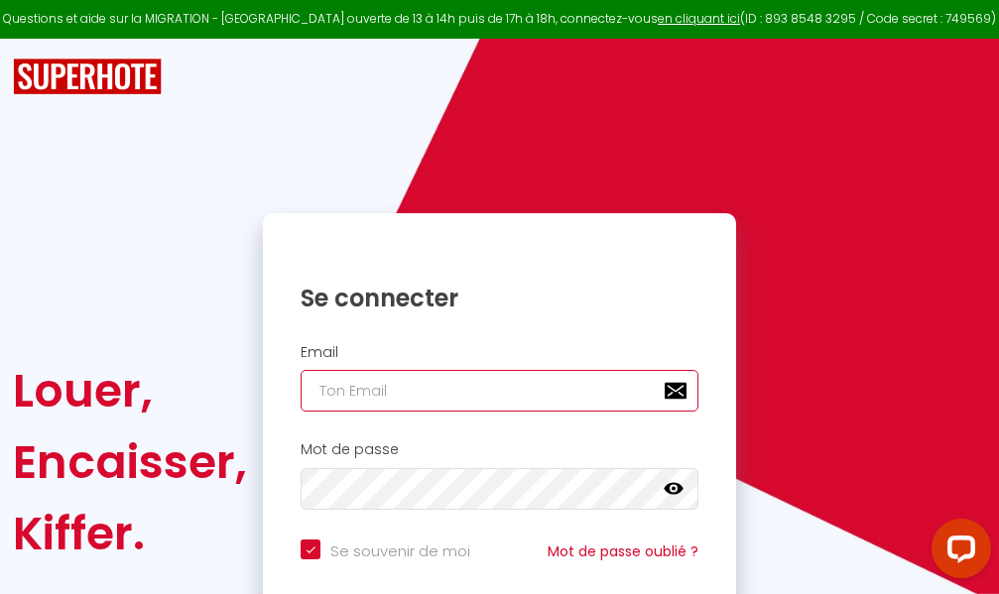
click at [533, 397] on input "email" at bounding box center [500, 391] width 398 height 42
type input "m"
checkbox input "true"
type input "ma"
checkbox input "true"
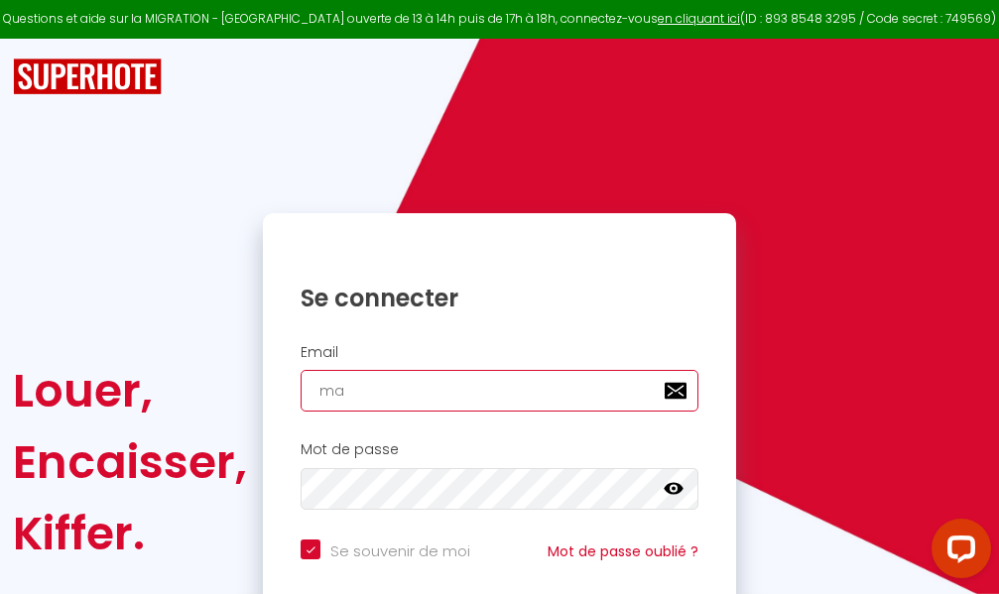
type input "mar"
checkbox input "true"
type input "marc"
checkbox input "true"
type input "marcd"
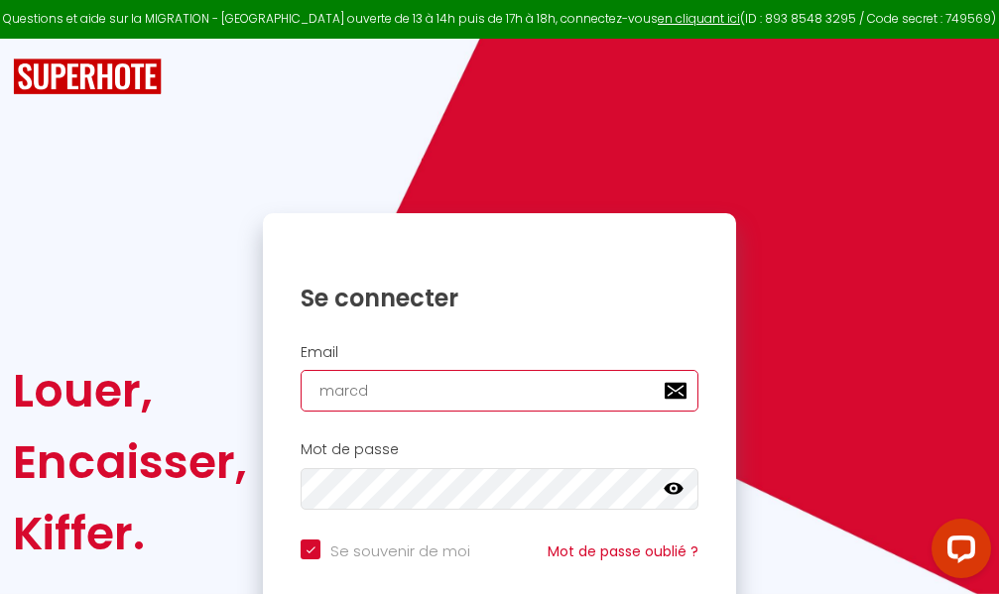
checkbox input "true"
type input "marcdp"
checkbox input "true"
type input "marcdpo"
checkbox input "true"
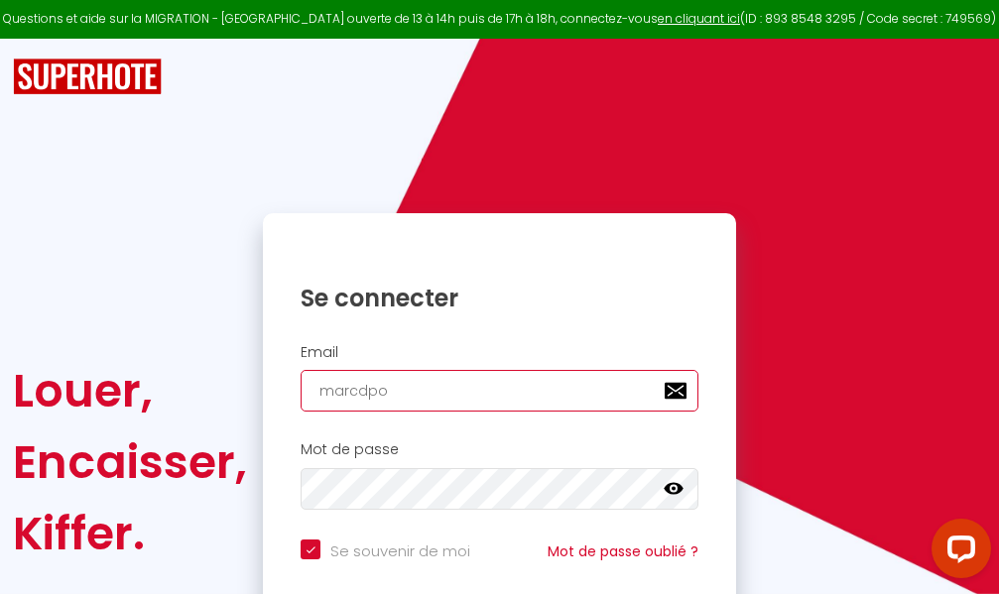
type input "marcdpoz"
checkbox input "true"
type input "marcdpoz."
checkbox input "true"
type input "marcdpoz.l"
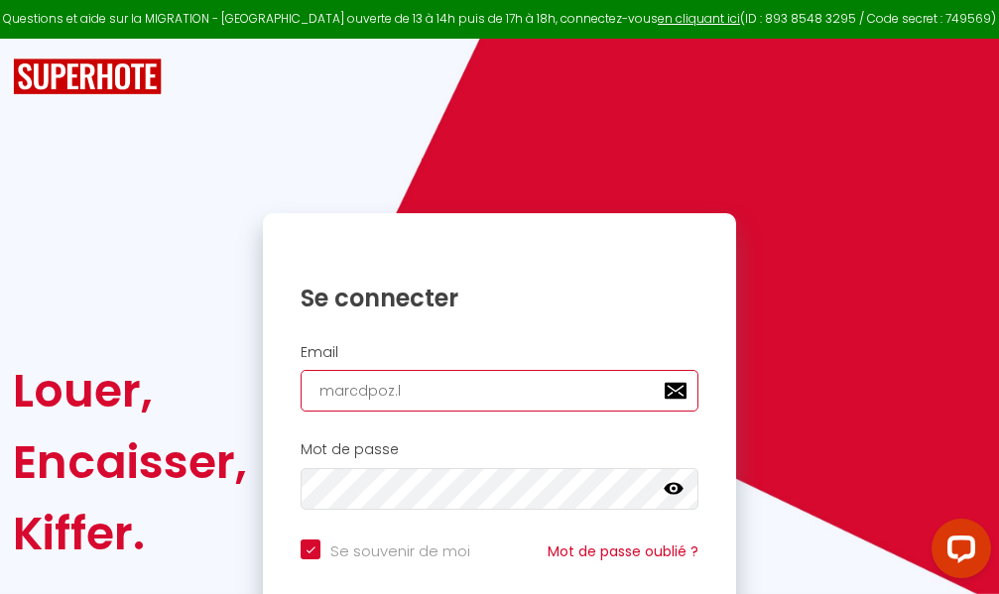
checkbox input "true"
type input "marcdpoz.lo"
checkbox input "true"
type input "marcdpoz.loc"
checkbox input "true"
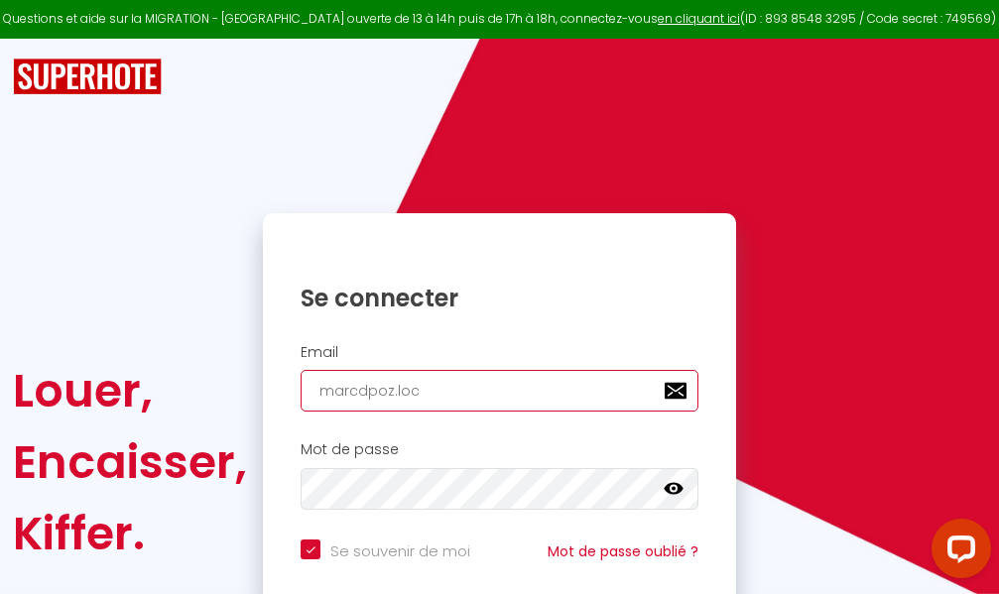
type input "marcdpoz.loca"
checkbox input "true"
type input "marcdpoz.locat"
checkbox input "true"
type input "marcdpoz.locati"
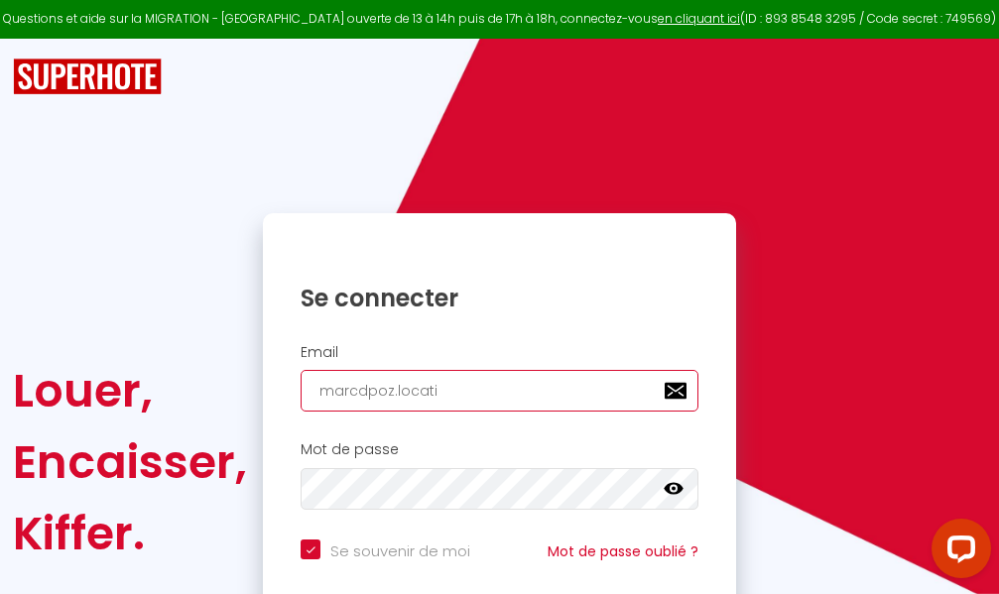
checkbox input "true"
type input "marcdpoz.locatio"
checkbox input "true"
type input "marcdpoz.location"
checkbox input "true"
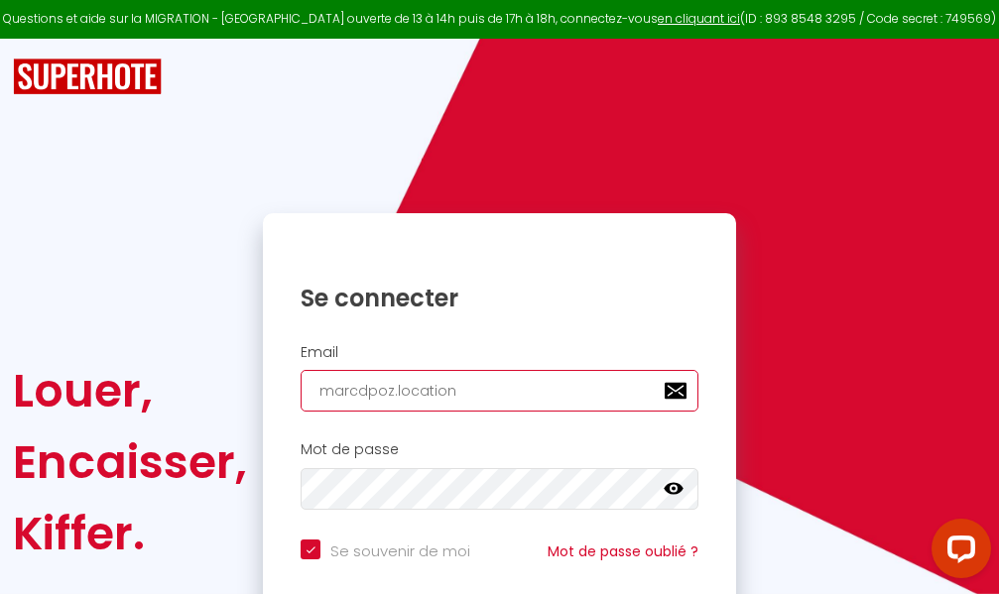
type input "marcdpoz.location@"
checkbox input "true"
type input "marcdpoz.location@g"
checkbox input "true"
type input "marcdpoz.location@gm"
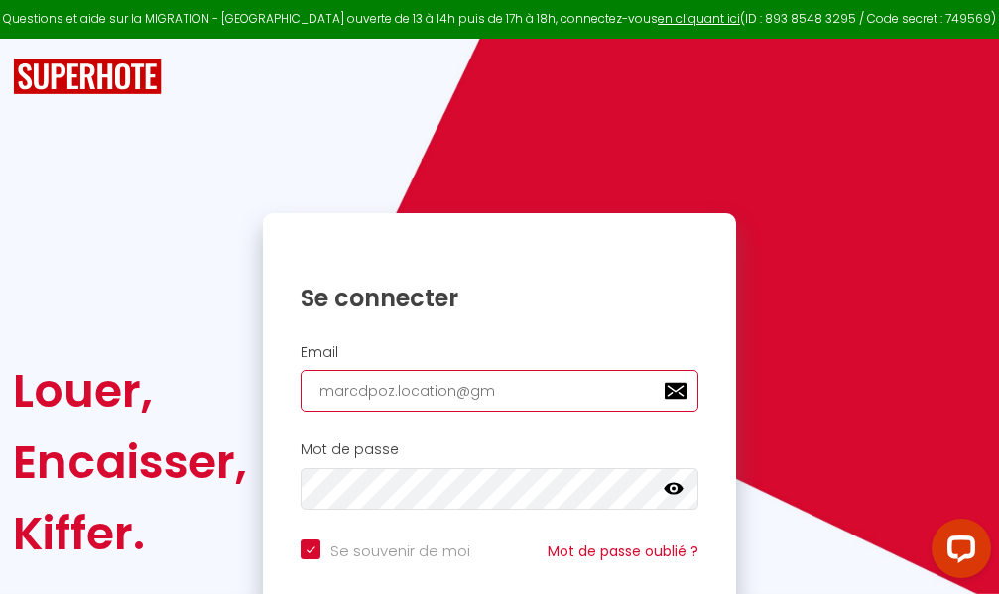
checkbox input "true"
type input "marcdpoz.location@gma"
checkbox input "true"
type input "marcdpoz.location@gmai"
checkbox input "true"
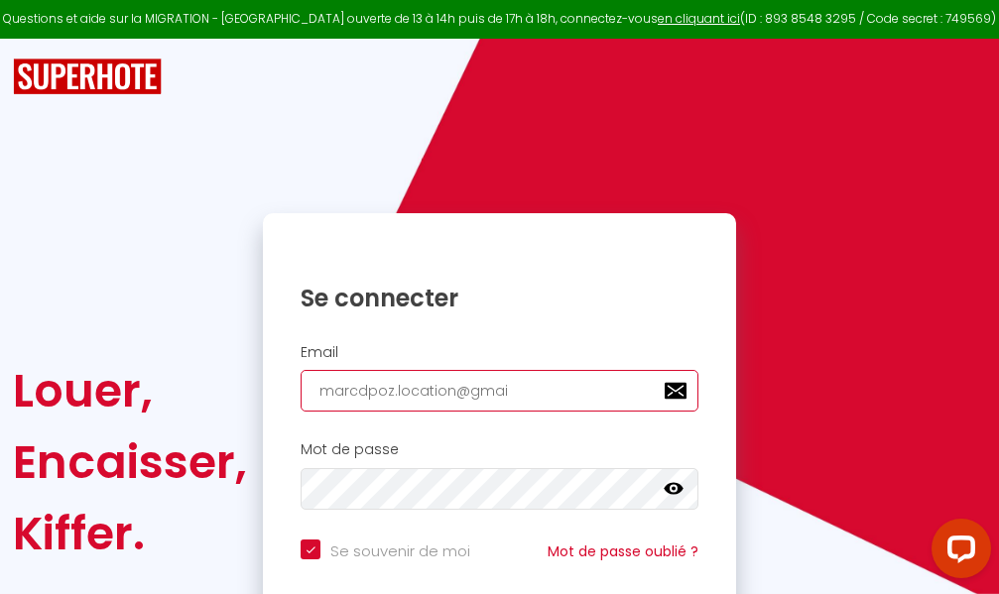
type input "[EMAIL_ADDRESS]"
checkbox input "true"
type input "[EMAIL_ADDRESS]."
checkbox input "true"
type input "marcdpoz.location@gmail.c"
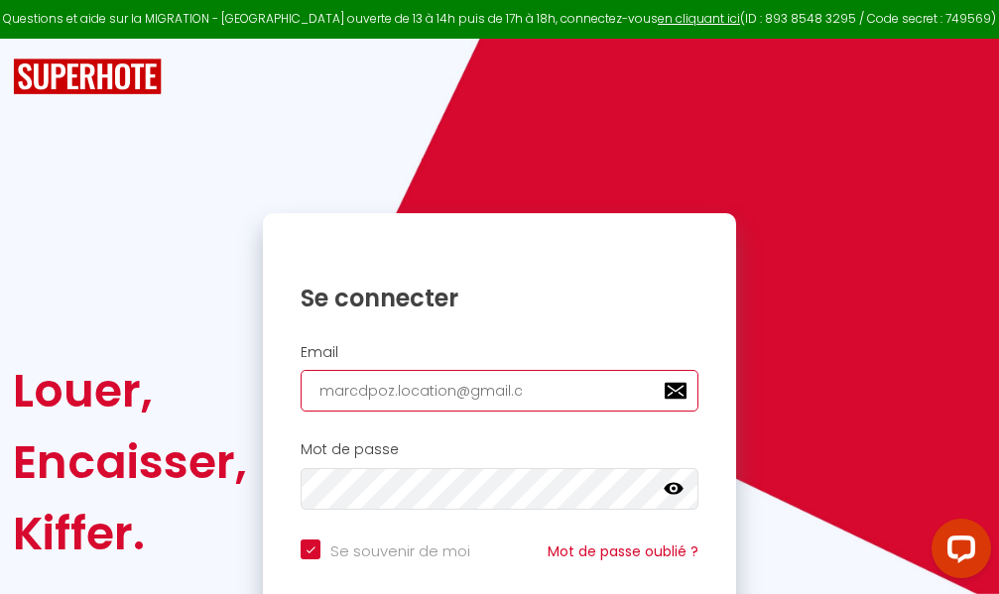
checkbox input "true"
type input "[EMAIL_ADDRESS][DOMAIN_NAME]"
checkbox input "true"
type input "[EMAIL_ADDRESS][DOMAIN_NAME]"
checkbox input "true"
